Goal: Find specific page/section: Find specific page/section

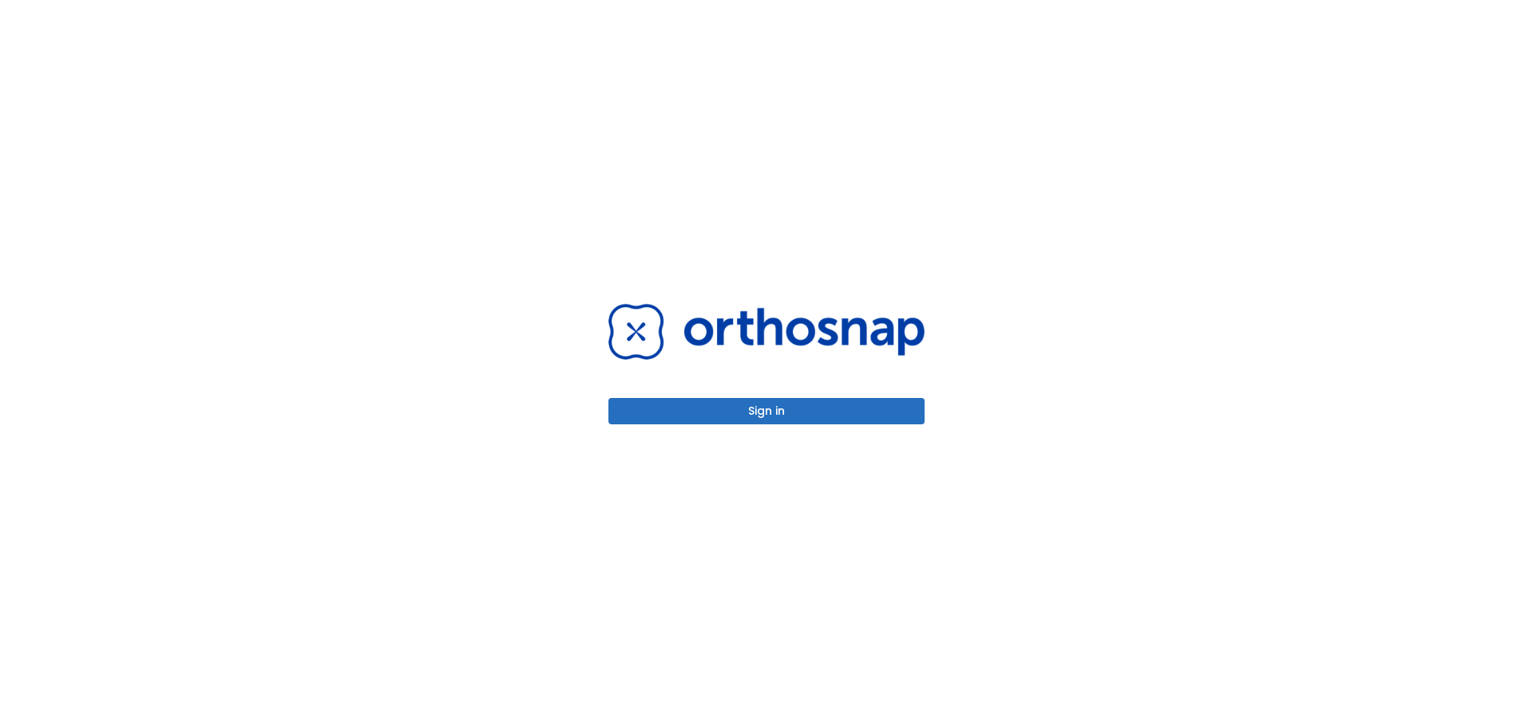
click at [823, 424] on div "Sign in" at bounding box center [766, 364] width 355 height 728
click at [837, 407] on button "Sign in" at bounding box center [767, 411] width 316 height 26
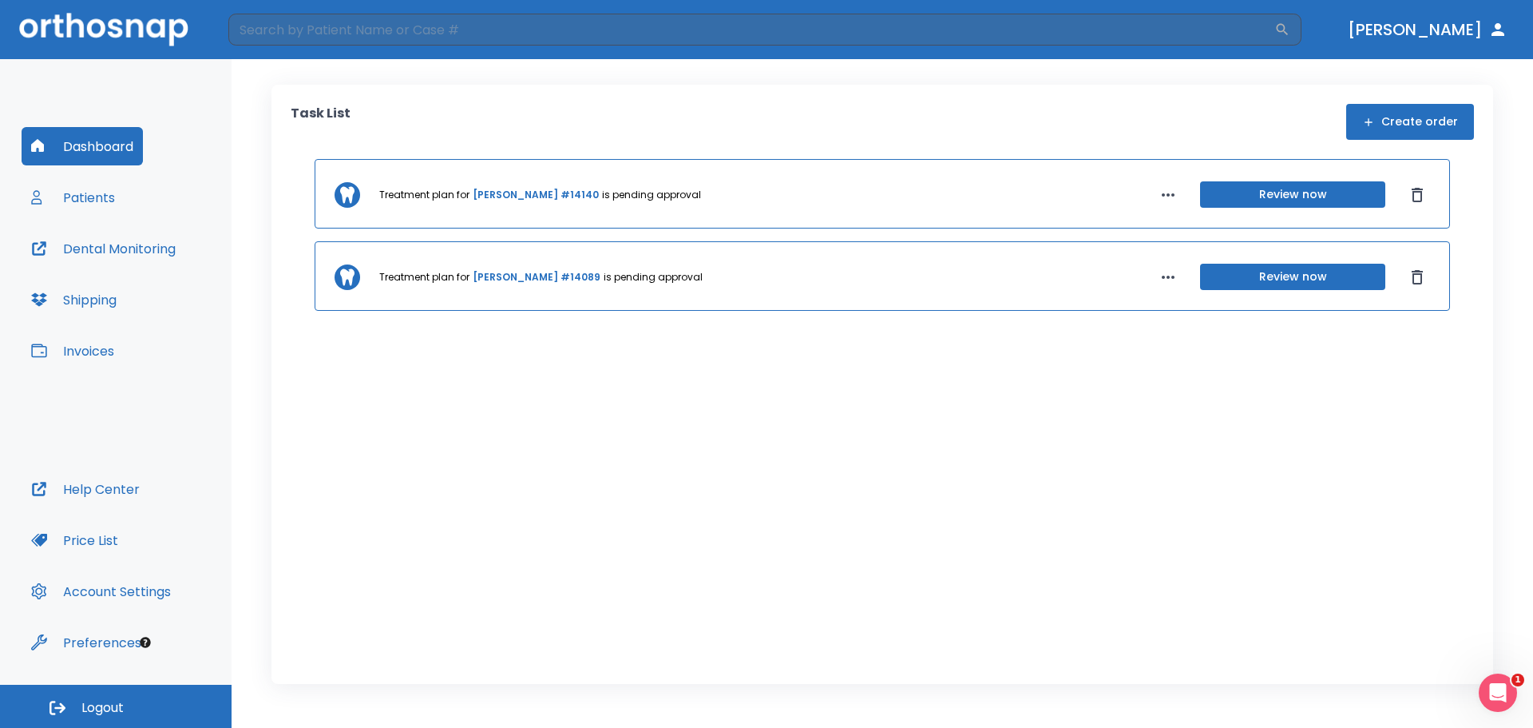
click at [1283, 197] on button "Review now" at bounding box center [1292, 194] width 185 height 26
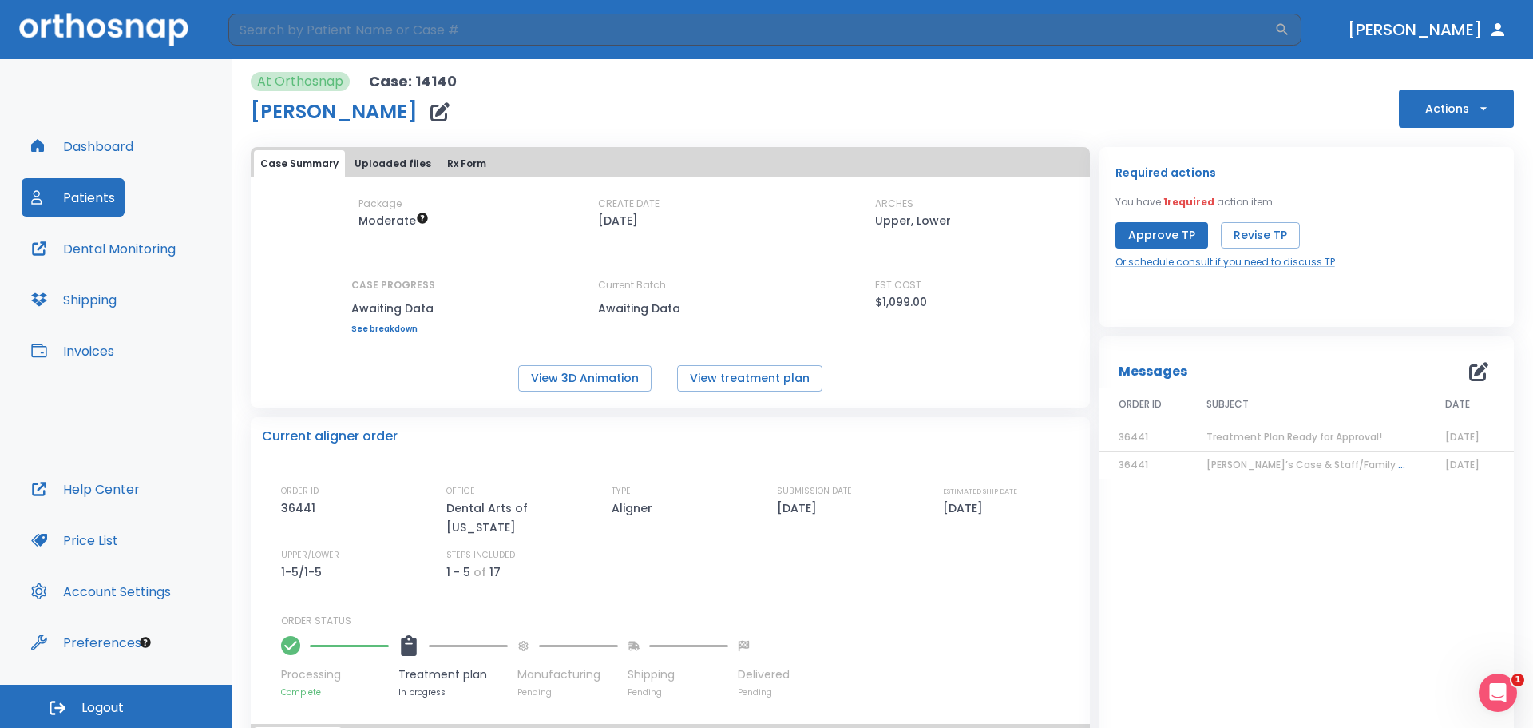
click at [99, 155] on button "Dashboard" at bounding box center [82, 146] width 121 height 38
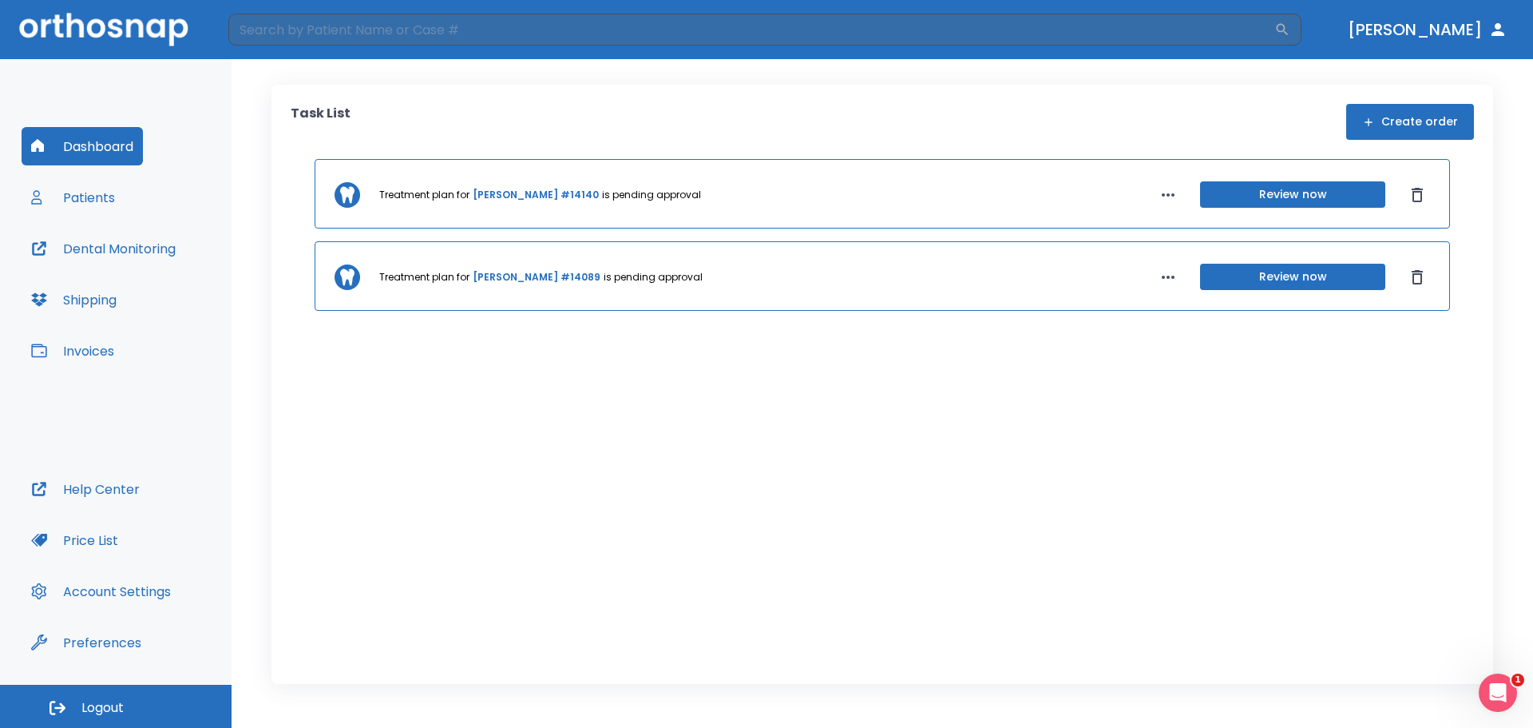
click at [106, 371] on div "Dashboard Patients Dental Monitoring Shipping Invoices" at bounding box center [116, 298] width 188 height 343
click at [110, 351] on button "Invoices" at bounding box center [73, 350] width 102 height 38
